Goal: Task Accomplishment & Management: Use online tool/utility

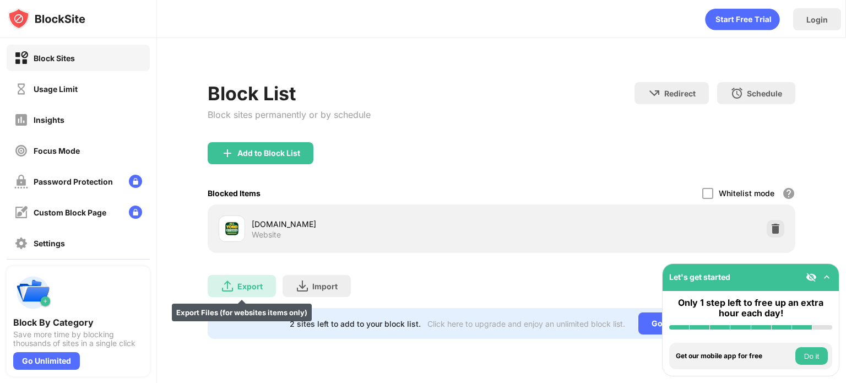
click at [226, 285] on img at bounding box center [227, 285] width 13 height 13
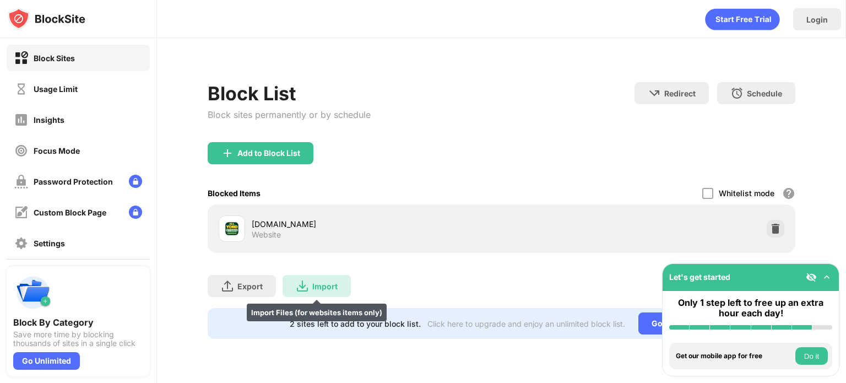
click at [298, 285] on img at bounding box center [302, 285] width 13 height 13
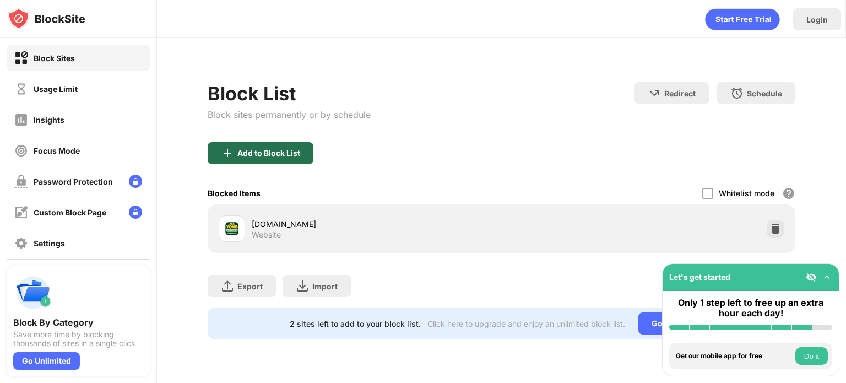
click at [278, 151] on div "Add to Block List" at bounding box center [268, 153] width 63 height 9
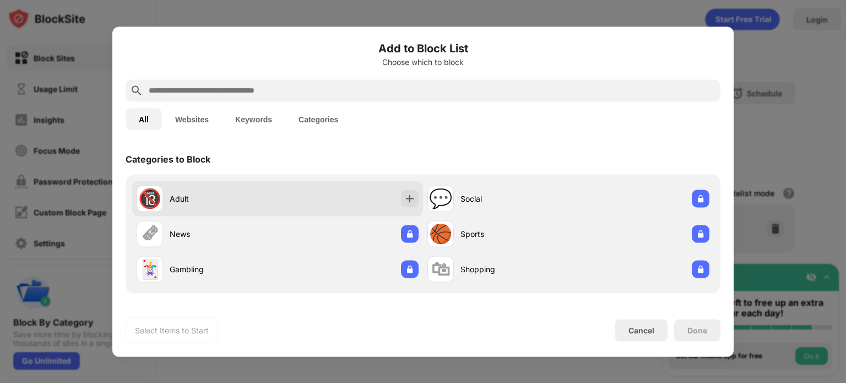
click at [366, 207] on div "🔞 Adult" at bounding box center [277, 198] width 291 height 35
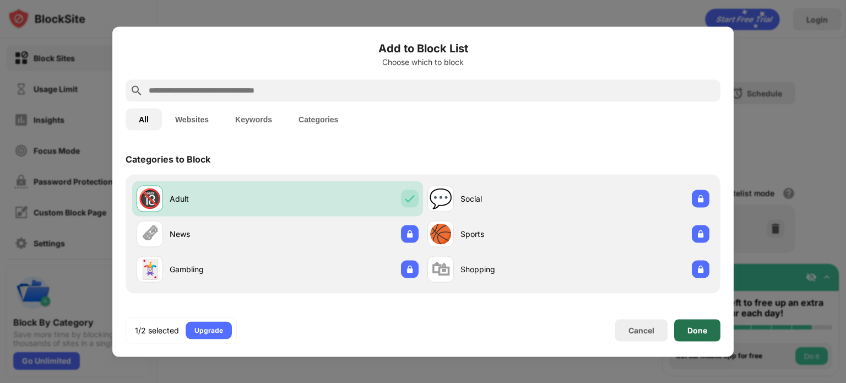
click at [699, 328] on div "Done" at bounding box center [697, 329] width 20 height 9
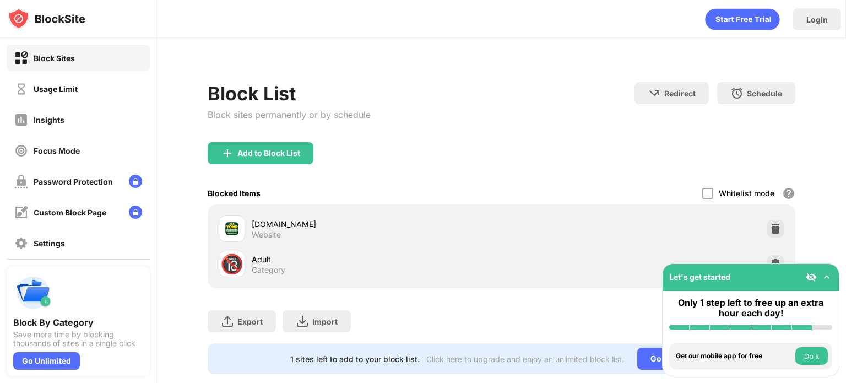
click at [830, 275] on img at bounding box center [826, 276] width 11 height 11
